Goal: Find specific page/section: Find specific page/section

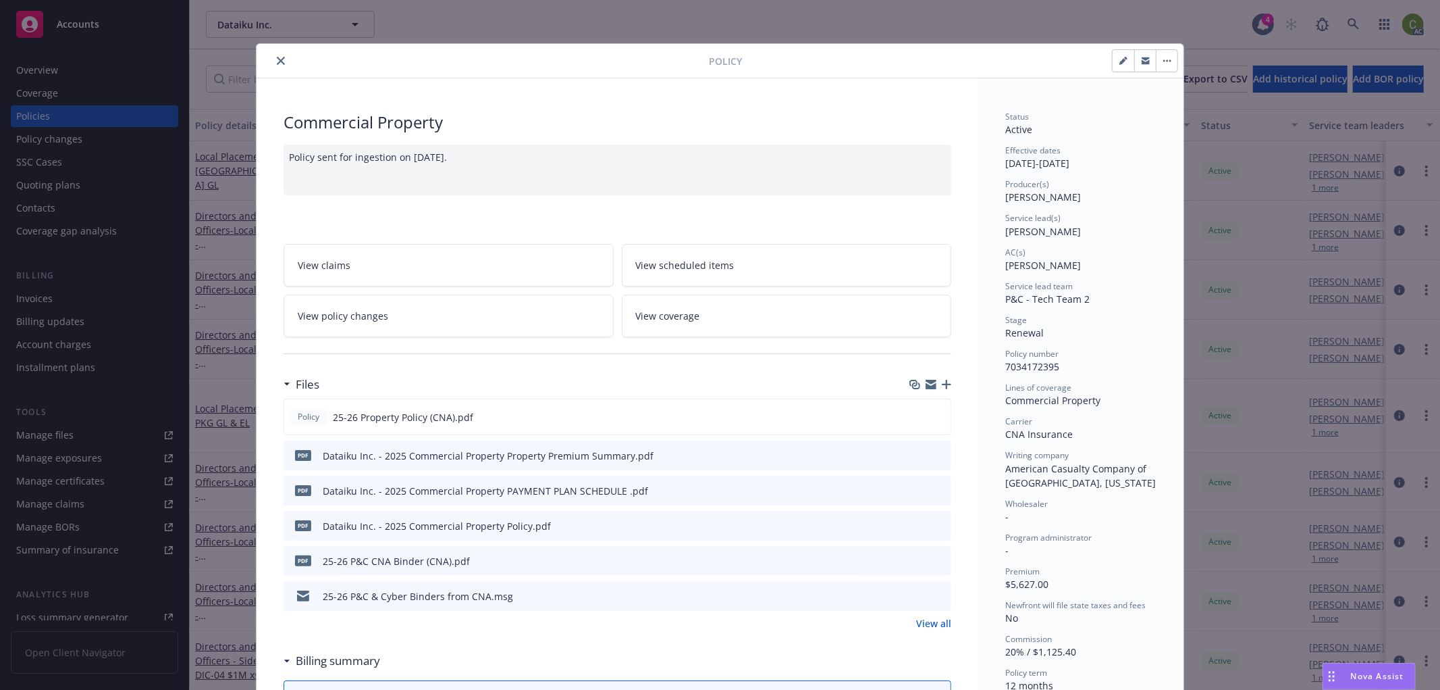
click at [277, 61] on icon "close" at bounding box center [281, 61] width 8 height 8
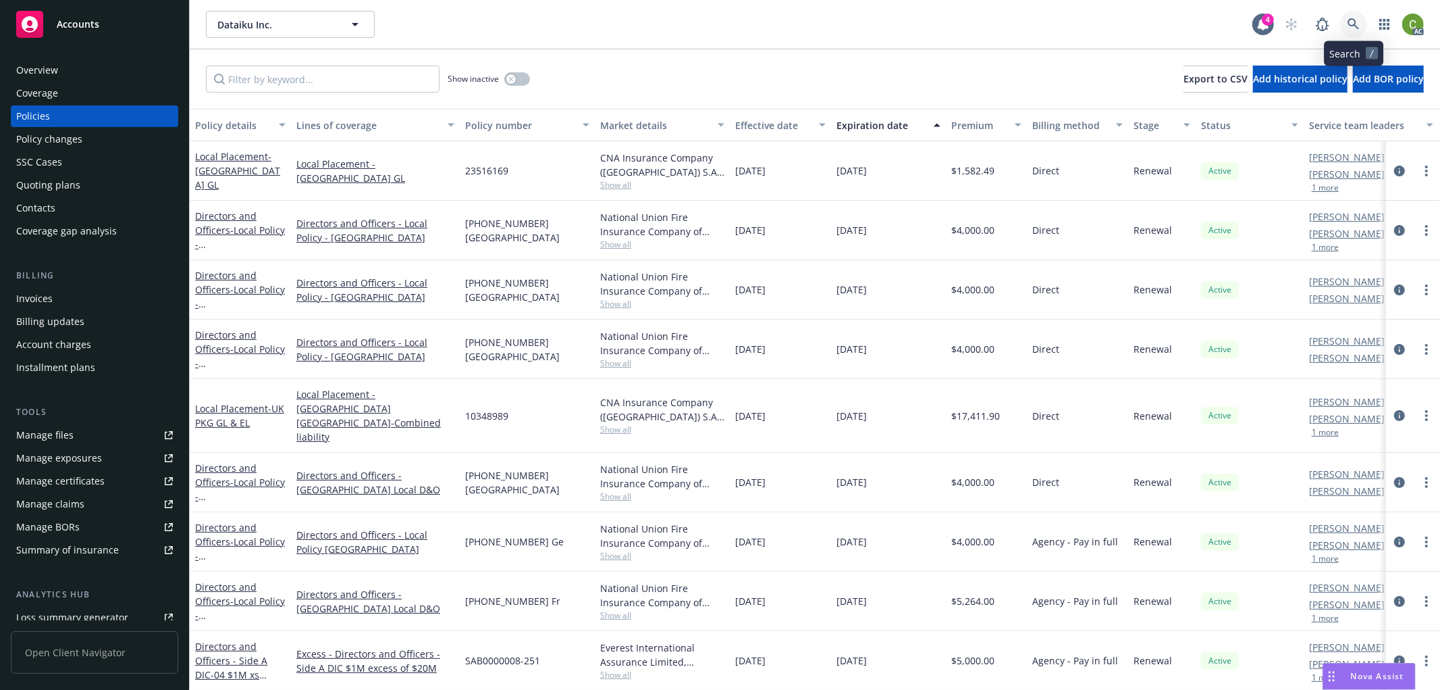
click at [1351, 22] on icon at bounding box center [1354, 24] width 12 height 12
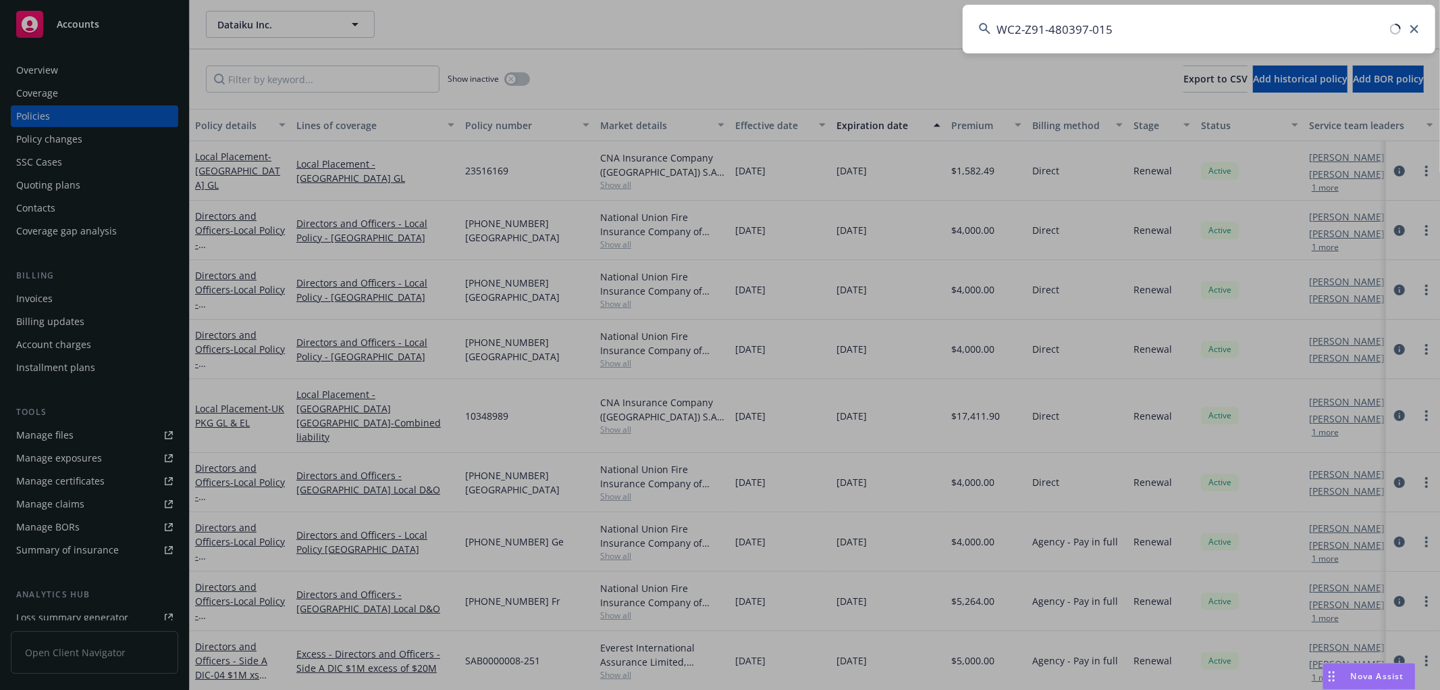
type input "WC2-Z91-480397-015"
